Goal: Subscribe to service/newsletter

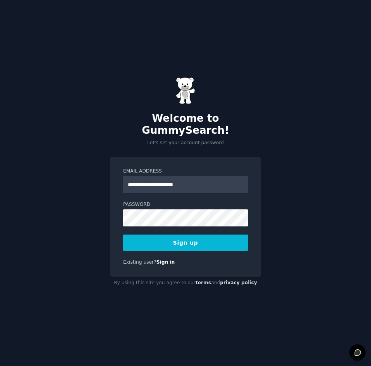
type input "**********"
click at [184, 241] on button "Sign up" at bounding box center [185, 242] width 125 height 16
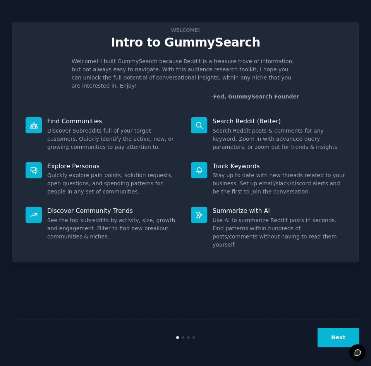
click at [341, 336] on button "Next" at bounding box center [338, 337] width 41 height 19
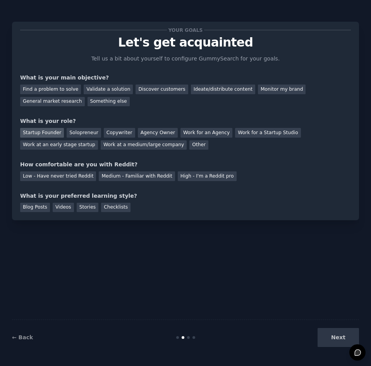
click at [44, 128] on div "Startup Founder" at bounding box center [42, 133] width 44 height 10
click at [62, 90] on div "Find a problem to solve" at bounding box center [50, 89] width 61 height 10
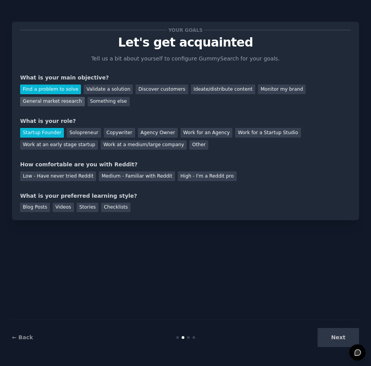
click at [85, 97] on div "General market research" at bounding box center [52, 102] width 65 height 10
click at [59, 91] on div "Find a problem to solve" at bounding box center [50, 89] width 61 height 10
click at [77, 177] on div "Low - Have never tried Reddit" at bounding box center [58, 176] width 76 height 10
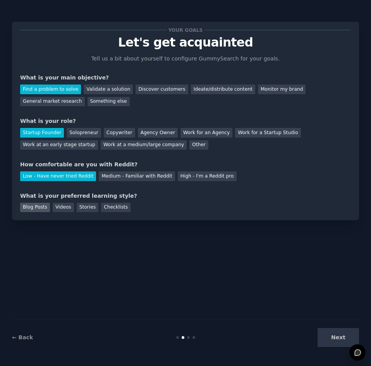
click at [40, 209] on div "Blog Posts" at bounding box center [35, 208] width 30 height 10
click at [339, 335] on button "Next" at bounding box center [338, 337] width 41 height 19
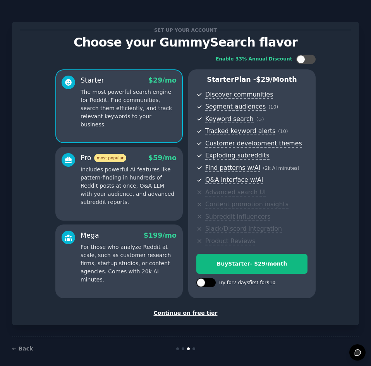
click at [211, 284] on div at bounding box center [210, 282] width 4 height 4
click at [198, 286] on div at bounding box center [205, 282] width 19 height 9
checkbox input "false"
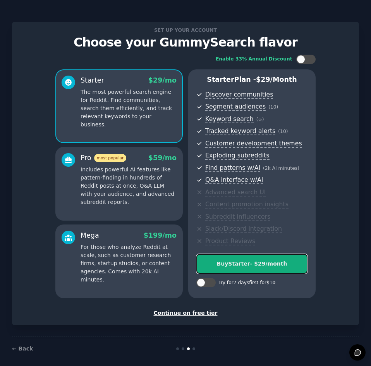
click at [233, 269] on button "Buy Starter - $ 29 /month" at bounding box center [251, 264] width 111 height 20
